Goal: Task Accomplishment & Management: Manage account settings

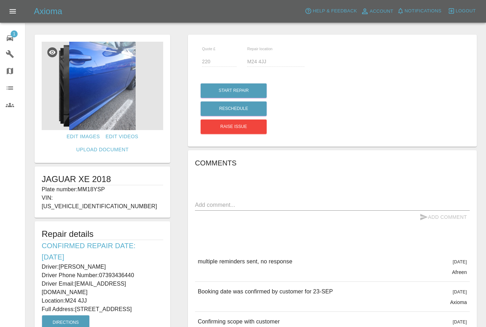
scroll to position [41, 0]
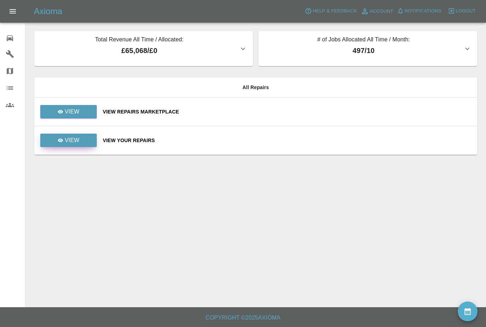
click at [66, 138] on p "View" at bounding box center [72, 140] width 15 height 8
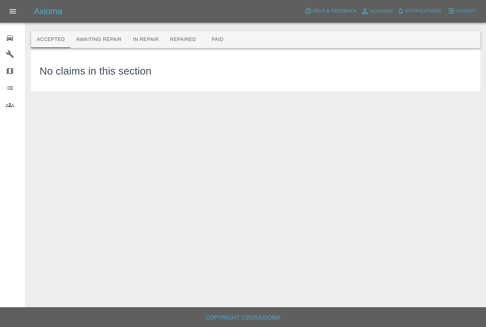
click at [94, 34] on button "Awaiting Repair" at bounding box center [98, 39] width 57 height 17
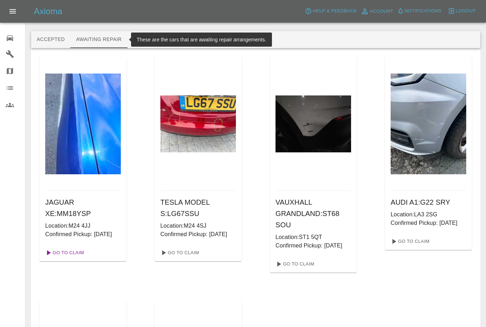
click at [71, 258] on link "Go To Claim" at bounding box center [63, 252] width 43 height 11
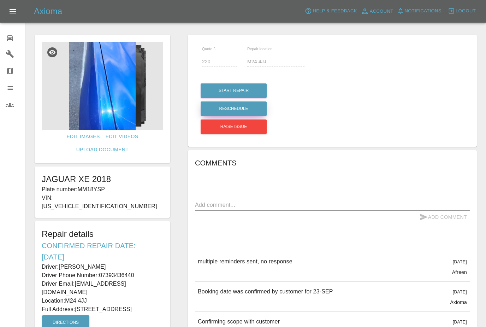
click at [217, 108] on button "Reschedule" at bounding box center [234, 108] width 66 height 14
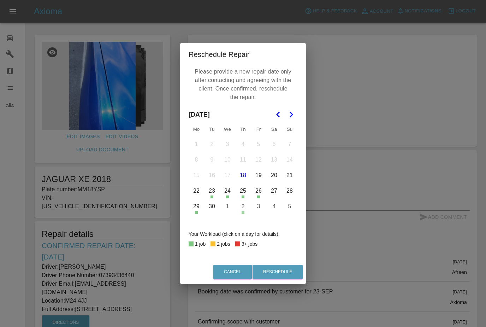
click at [345, 229] on div "Reschedule Repair Please provide a new repair date only after contacting and ag…" at bounding box center [243, 163] width 486 height 327
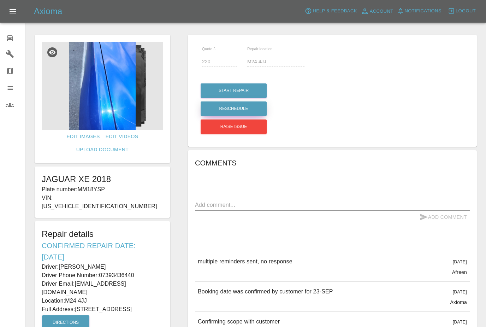
click at [254, 108] on button "Reschedule" at bounding box center [234, 108] width 66 height 14
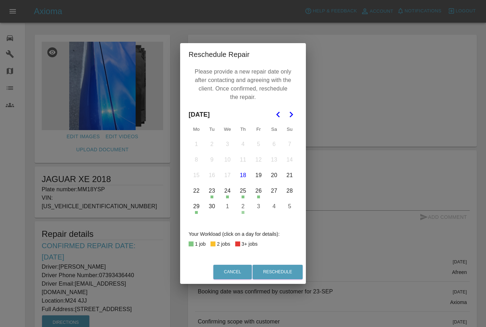
click at [228, 192] on button "24" at bounding box center [227, 190] width 15 height 15
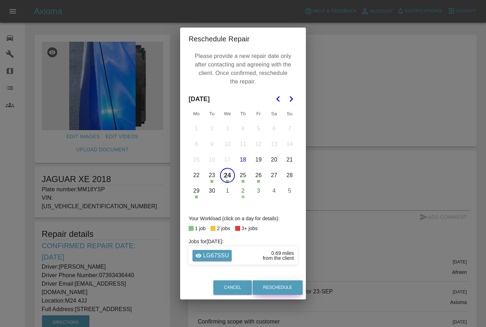
click at [281, 286] on button "Reschedule" at bounding box center [277, 287] width 50 height 14
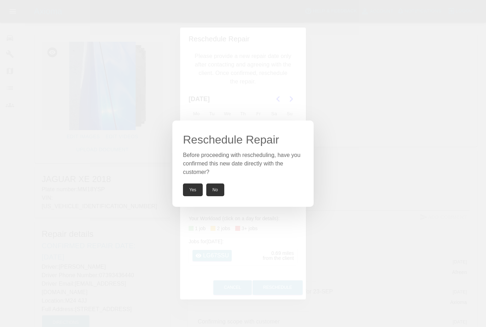
click at [196, 190] on button "Yes" at bounding box center [193, 189] width 20 height 13
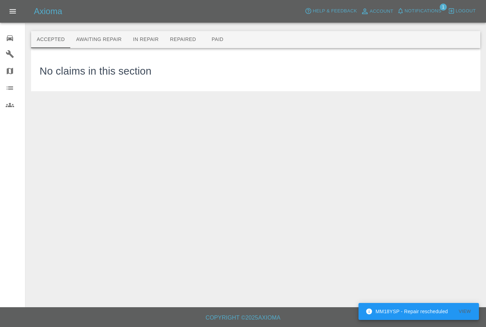
click at [458, 241] on main "Accepted Awaiting Repair In Repair Repaired Paid No claims in this section" at bounding box center [243, 153] width 486 height 307
click at [413, 12] on span "Notifications" at bounding box center [423, 11] width 37 height 8
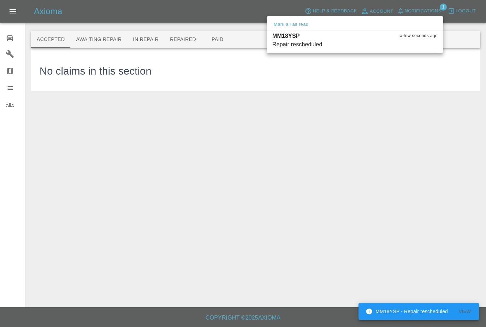
click at [303, 23] on button "Mark all as read" at bounding box center [290, 24] width 37 height 8
click at [469, 308] on button "View" at bounding box center [464, 311] width 23 height 11
